Goal: Task Accomplishment & Management: Complete application form

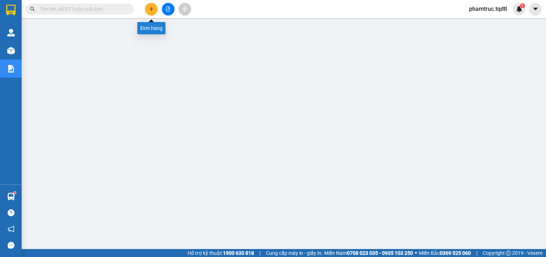
click at [152, 7] on icon "plus" at bounding box center [151, 9] width 5 height 5
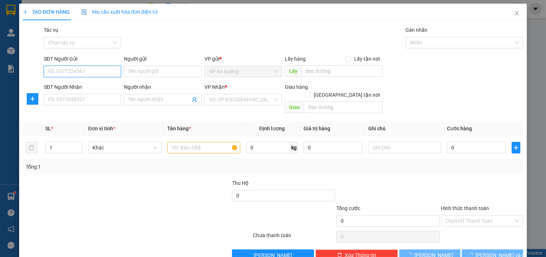
click at [87, 71] on input "SĐT Người Gửi" at bounding box center [83, 72] width 78 height 12
type input "0983025077"
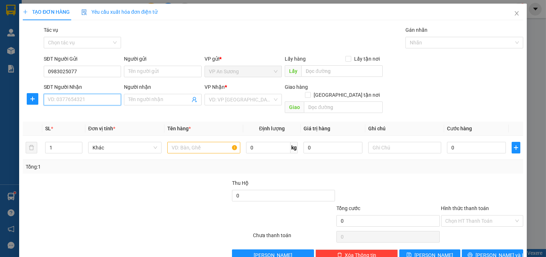
click at [83, 102] on input "SĐT Người Nhận" at bounding box center [83, 100] width 78 height 12
click at [85, 113] on div "0833316930" at bounding box center [82, 114] width 68 height 8
type input "0833316930"
type input "NÚI THÀNH [GEOGRAPHIC_DATA]"
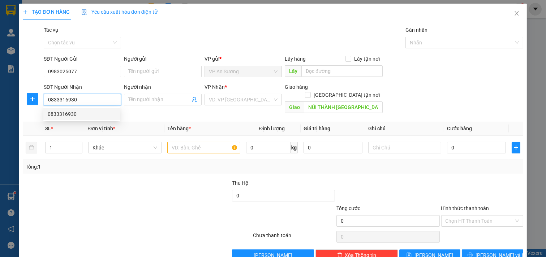
type input "1.200.000"
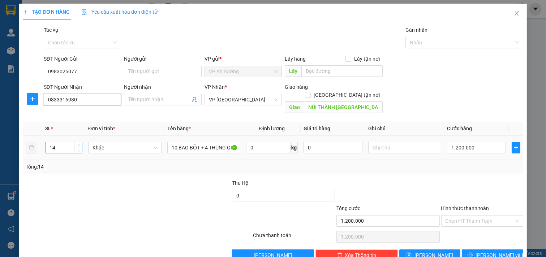
type input "0833316930"
click at [69, 142] on input "14" at bounding box center [64, 147] width 36 height 11
type input "1"
click at [60, 142] on input "number" at bounding box center [64, 147] width 36 height 11
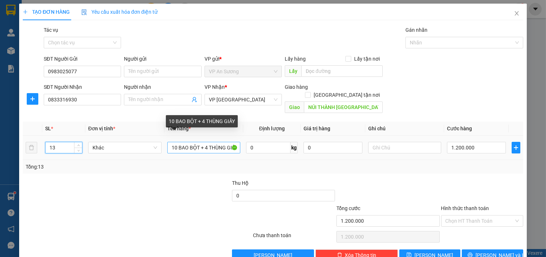
type input "13"
click at [176, 142] on input "10 BAO BỘT + 4 THÙNG GIẤY" at bounding box center [203, 148] width 73 height 12
click at [204, 142] on input "8 BAO BỘT + 4 THÙNG GIẤY" at bounding box center [203, 148] width 73 height 12
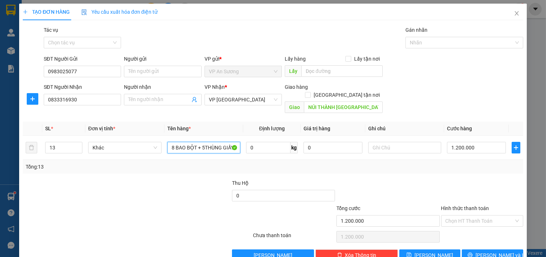
type input "8 BAO BỘT + 5THÙNG GIẤY"
click at [416, 179] on div at bounding box center [388, 191] width 104 height 25
click at [495, 142] on input "1.200.000" at bounding box center [476, 148] width 59 height 12
type input "0"
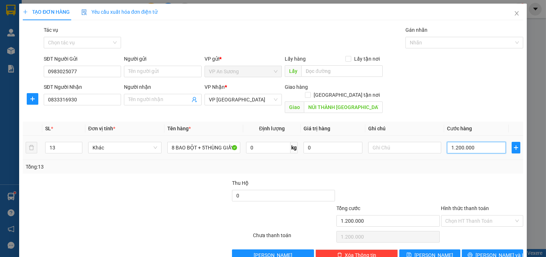
type input "0"
type input "1"
type input "01"
type input "11"
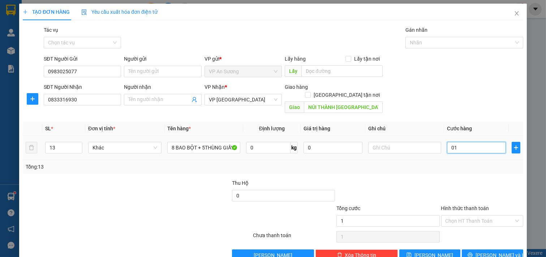
type input "11"
type input "011"
type input "110"
type input "0.110"
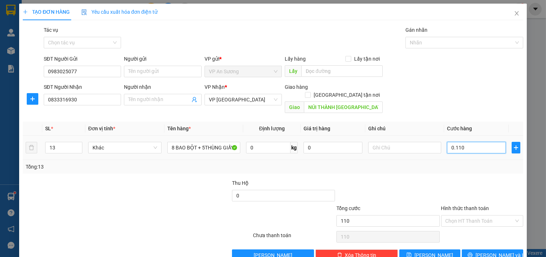
type input "1.100"
type input "01.100"
type input "1.100.000"
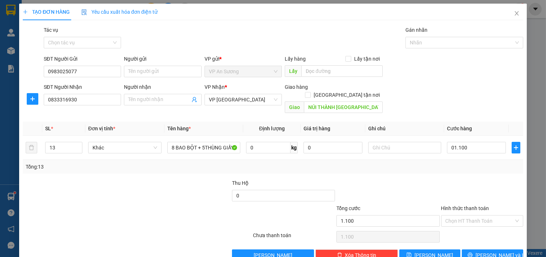
type input "1.100.000"
click at [493, 163] on div "Tổng: 13" at bounding box center [273, 167] width 494 height 8
click at [321, 71] on input "text" at bounding box center [341, 71] width 81 height 12
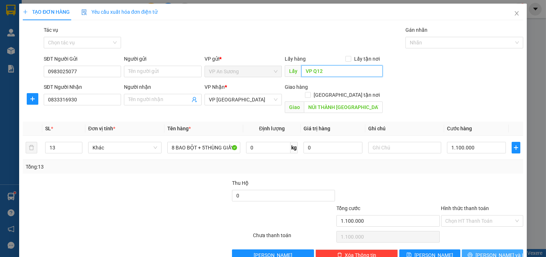
type input "VP Q12"
click at [479, 250] on button "[PERSON_NAME] và In" at bounding box center [492, 256] width 61 height 12
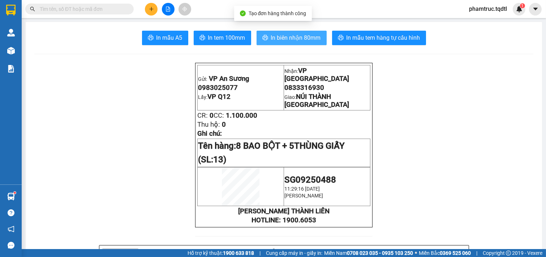
click at [302, 36] on span "In biên nhận 80mm" at bounding box center [296, 37] width 50 height 9
